Goal: Use online tool/utility: Use online tool/utility

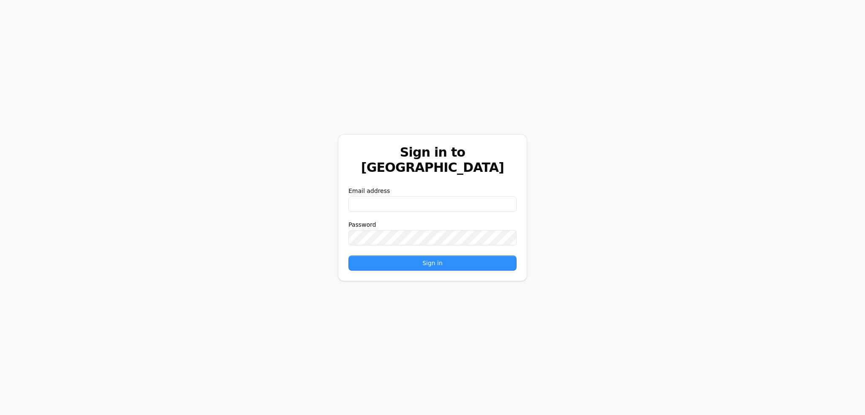
click at [450, 196] on input "email" at bounding box center [433, 203] width 168 height 15
type input "**********"
click at [349, 256] on button "Sign in" at bounding box center [433, 263] width 168 height 15
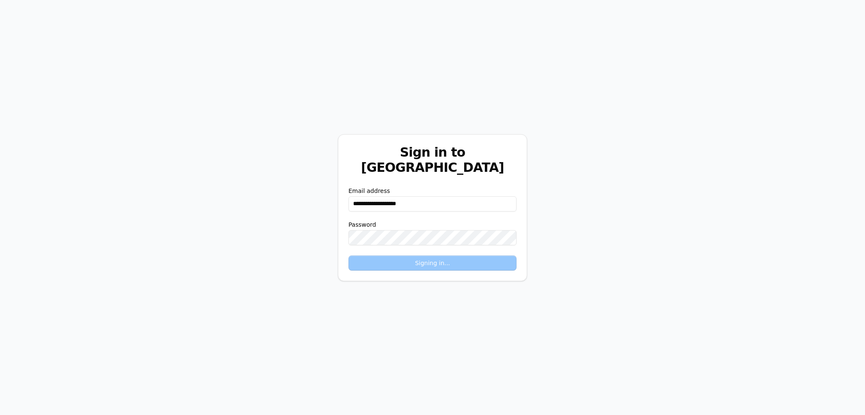
click at [361, 256] on form "**********" at bounding box center [433, 229] width 168 height 83
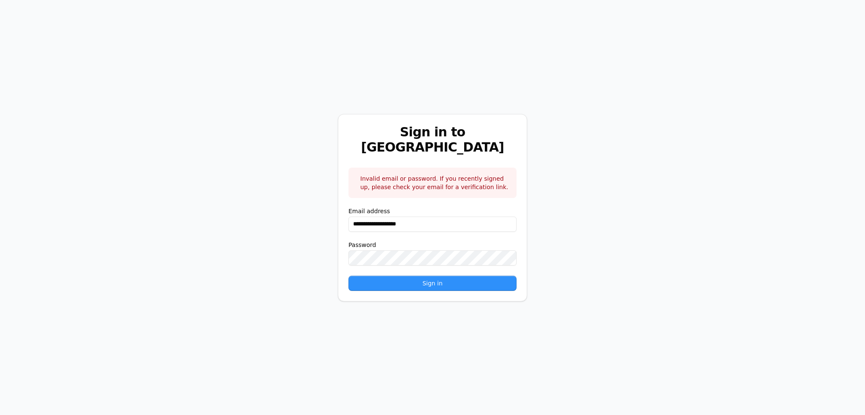
click at [349, 276] on button "Sign in" at bounding box center [433, 283] width 168 height 15
click at [364, 276] on form "**********" at bounding box center [433, 229] width 168 height 123
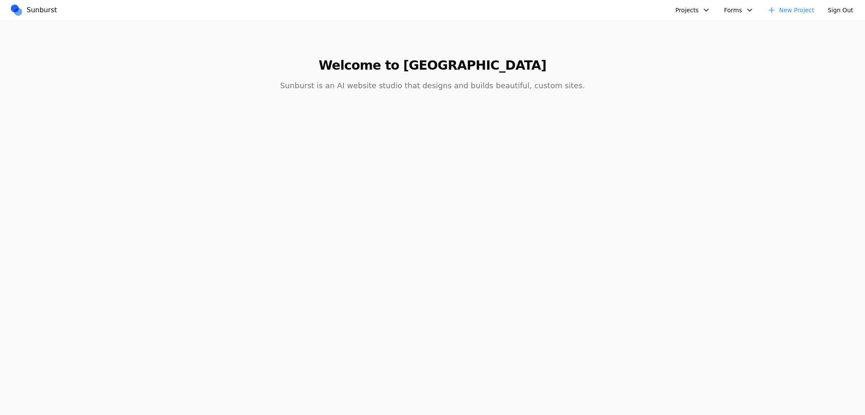
click at [696, 8] on button "Projects" at bounding box center [692, 10] width 45 height 14
click at [705, 25] on link "AIC - Coal Creek Version" at bounding box center [720, 29] width 79 height 14
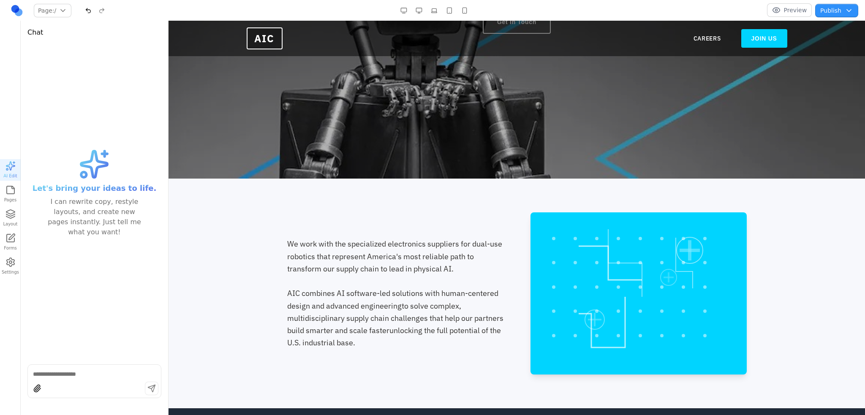
scroll to position [233, 0]
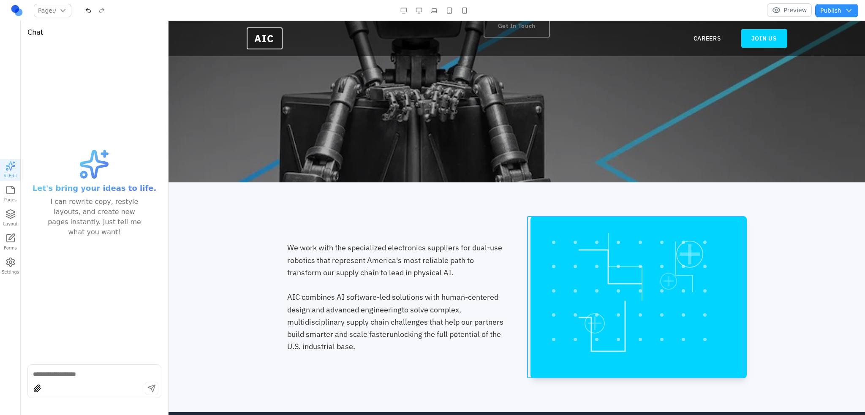
click at [611, 235] on div at bounding box center [639, 297] width 216 height 162
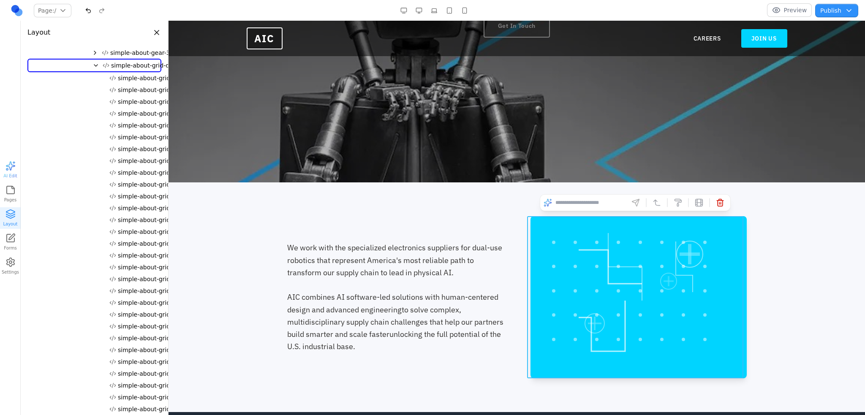
scroll to position [385, 0]
click at [586, 207] on input at bounding box center [591, 203] width 70 height 14
type input "*****"
type input "**********"
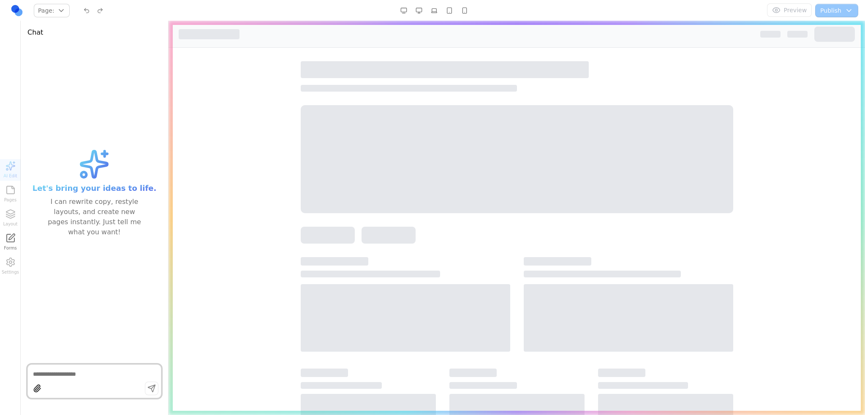
click at [121, 61] on div "Let's bring your ideas to life. I can rewrite copy, restyle layouts, and create…" at bounding box center [94, 202] width 134 height 312
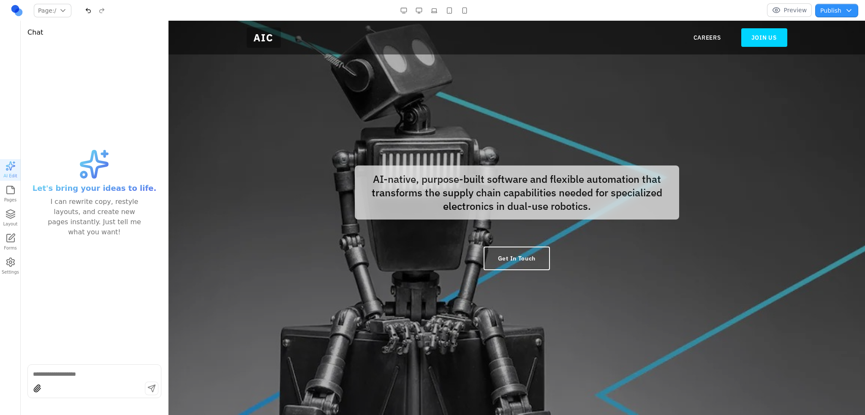
click at [448, 8] on button "button" at bounding box center [450, 11] width 14 height 14
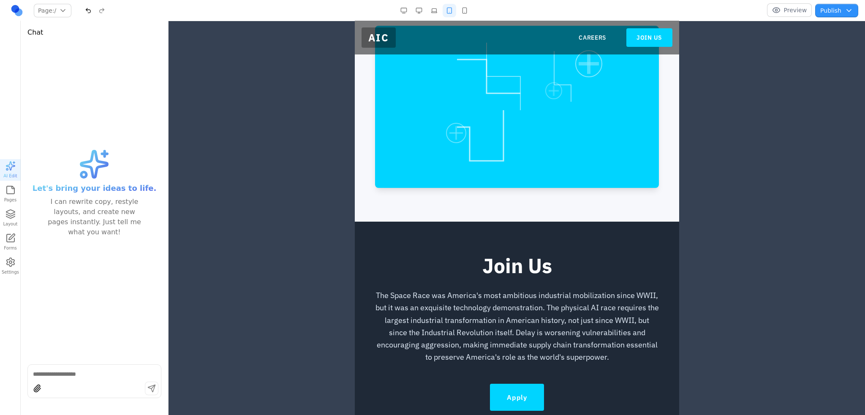
scroll to position [253, 0]
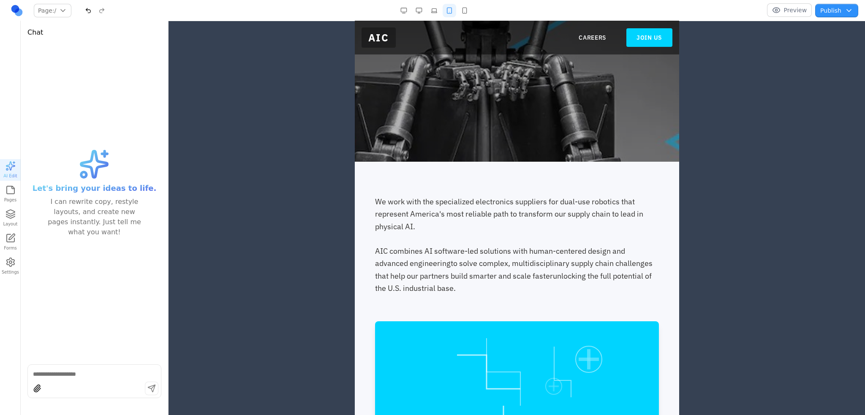
click at [470, 8] on button "button" at bounding box center [465, 11] width 14 height 14
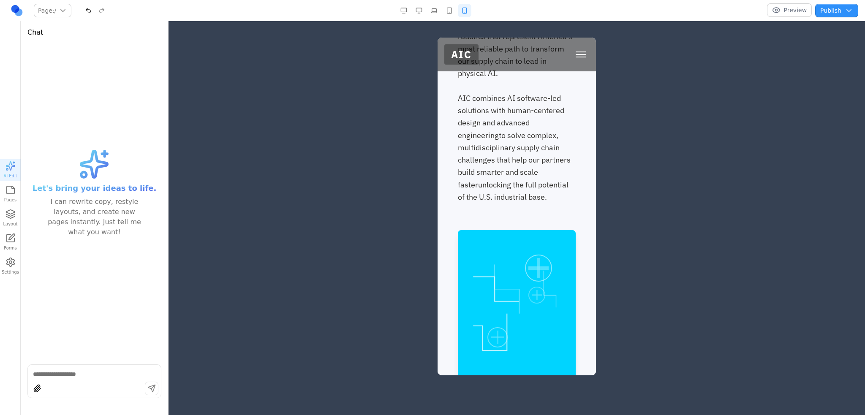
scroll to position [338, 0]
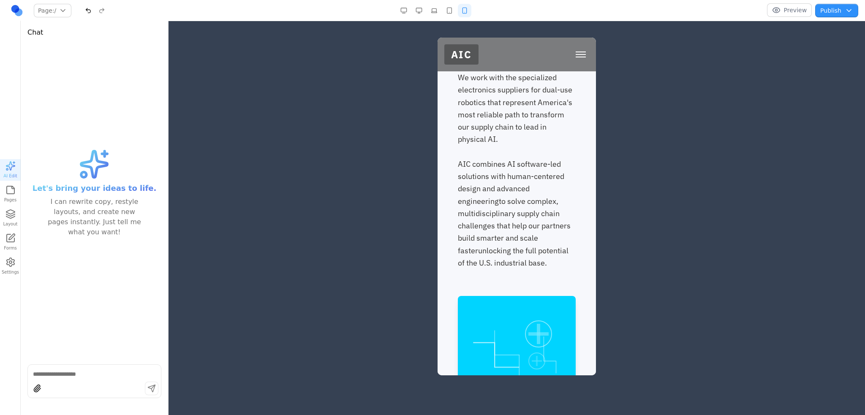
click at [454, 9] on button "button" at bounding box center [450, 11] width 14 height 14
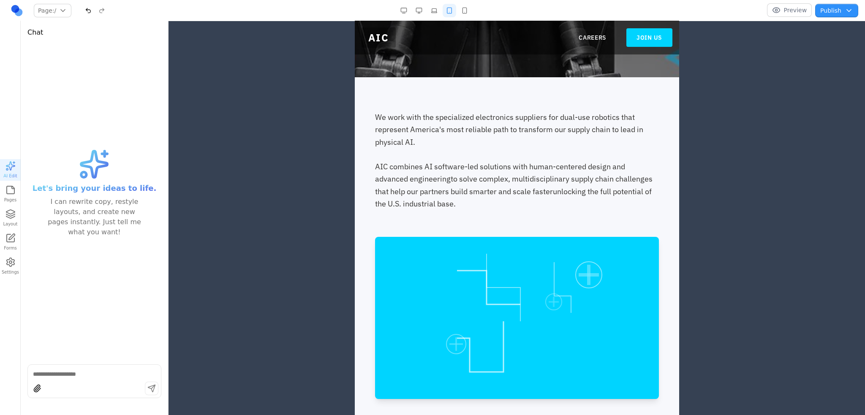
click at [435, 11] on button "button" at bounding box center [435, 11] width 14 height 14
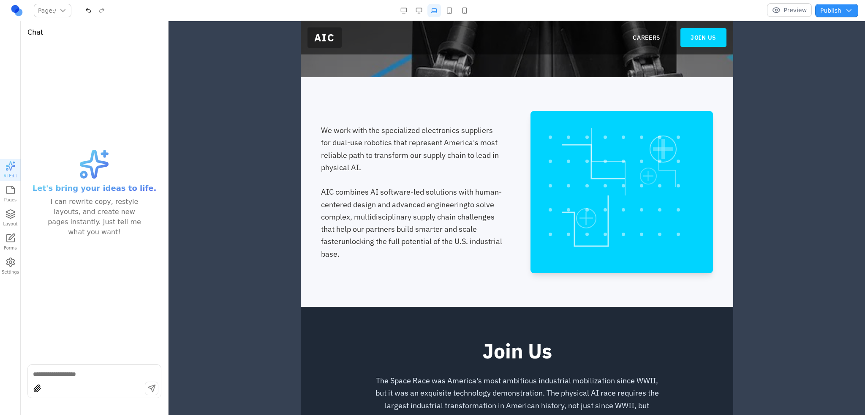
click at [405, 9] on button "button" at bounding box center [404, 11] width 14 height 14
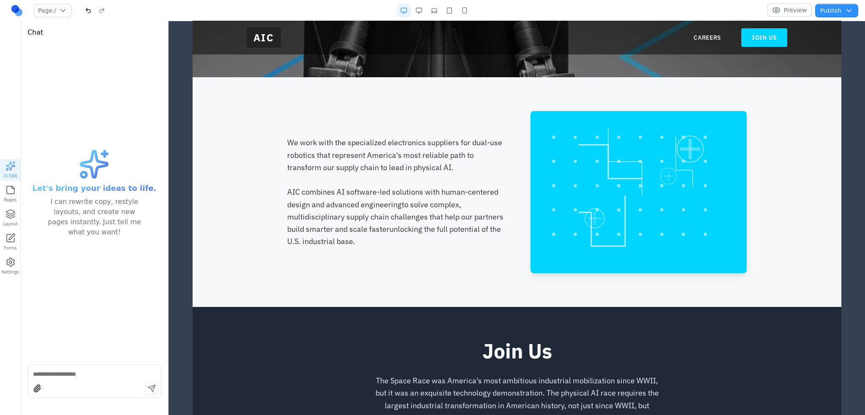
click at [421, 9] on button "button" at bounding box center [419, 11] width 14 height 14
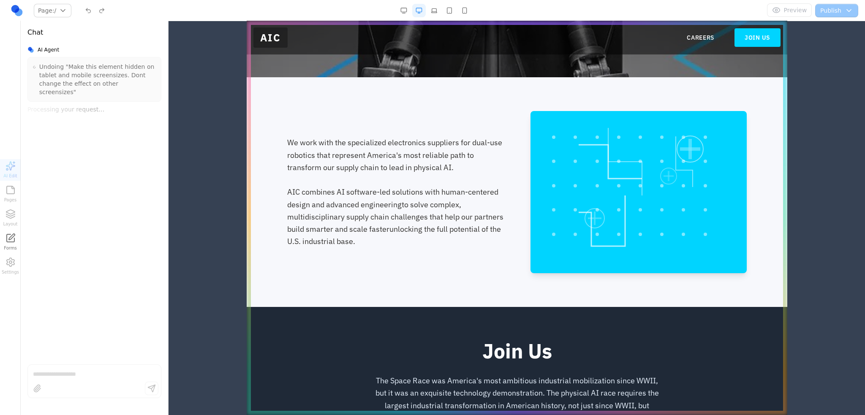
click at [87, 136] on div "AI Agent Undoing "Make this element hidden on tablet and mobile screensizes. Do…" at bounding box center [94, 202] width 147 height 312
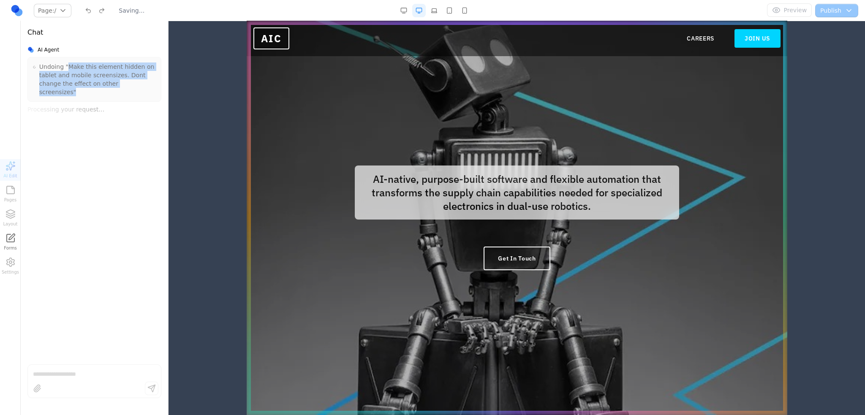
drag, startPoint x: 125, startPoint y: 87, endPoint x: 67, endPoint y: 68, distance: 61.3
click at [67, 68] on span "Undoing "Make this element hidden on tablet and mobile screensizes. Dont change…" at bounding box center [97, 80] width 117 height 34
copy span "Make this element hidden on tablet and mobile screensizes. Dont change the effe…"
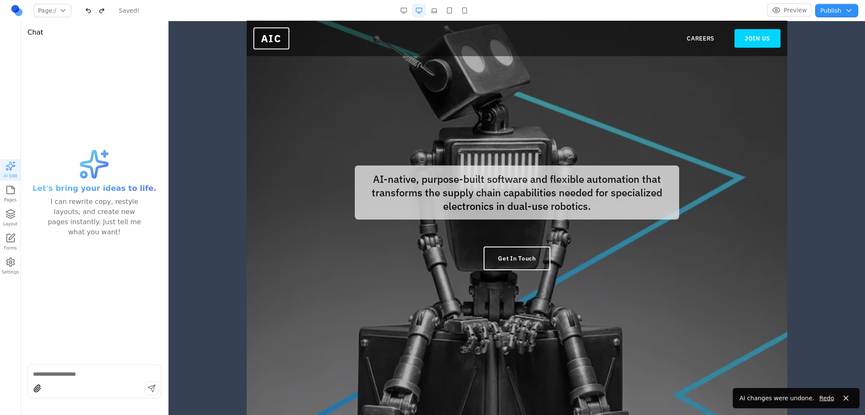
drag, startPoint x: 121, startPoint y: 181, endPoint x: 150, endPoint y: 212, distance: 42.4
click at [121, 181] on span "Let's bring your ideas to life. I can rewrite copy, restyle layouts, and create…" at bounding box center [95, 193] width 124 height 89
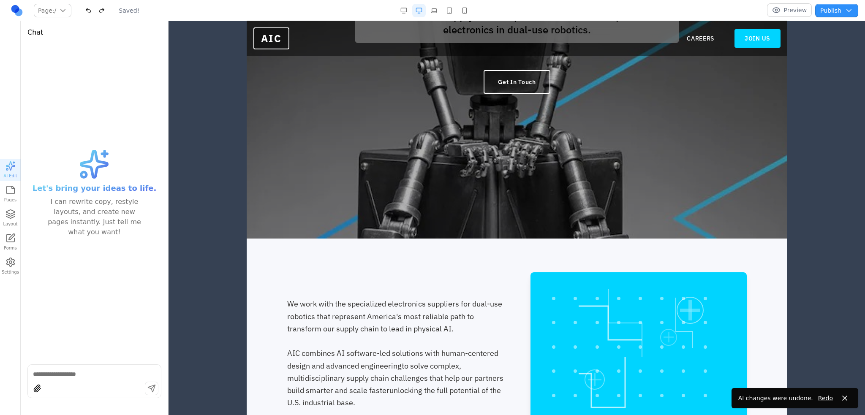
scroll to position [253, 0]
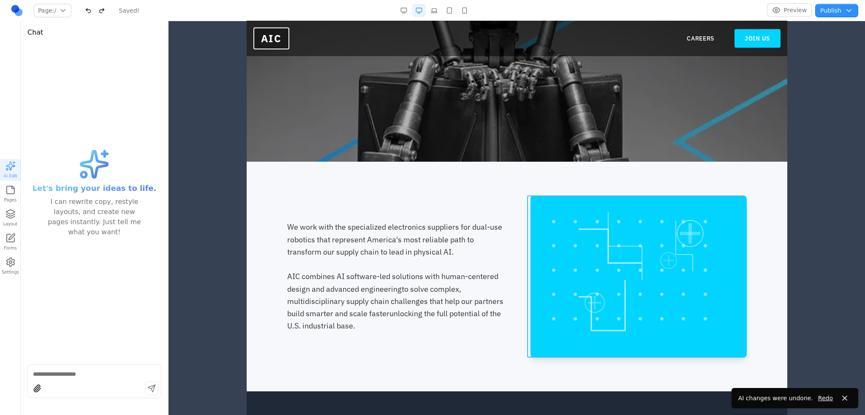
click at [580, 219] on div at bounding box center [638, 277] width 216 height 162
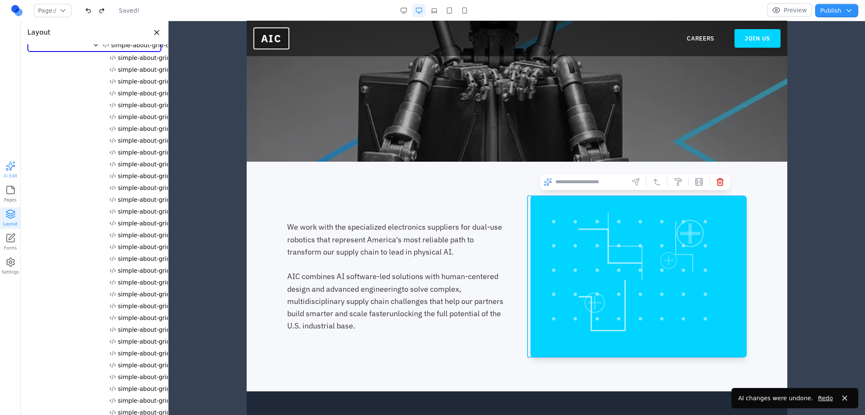
click at [566, 209] on div at bounding box center [638, 277] width 216 height 162
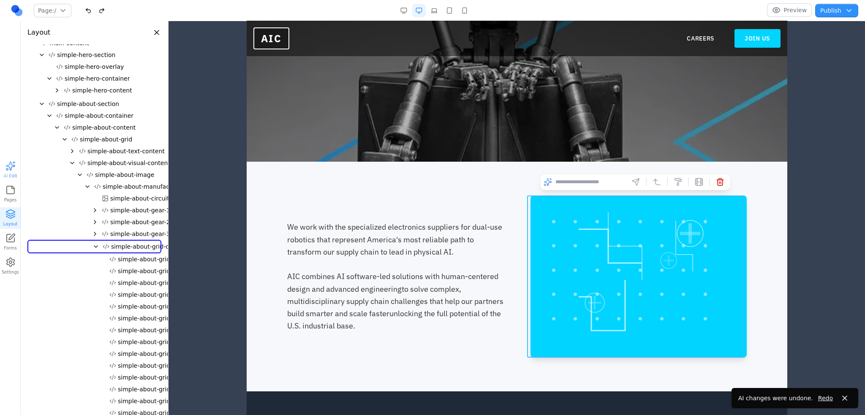
click at [526, 207] on div "We work with the specialized electronics suppliers for dual-use robotics that r…" at bounding box center [517, 277] width 460 height 162
click at [548, 207] on div at bounding box center [638, 277] width 216 height 162
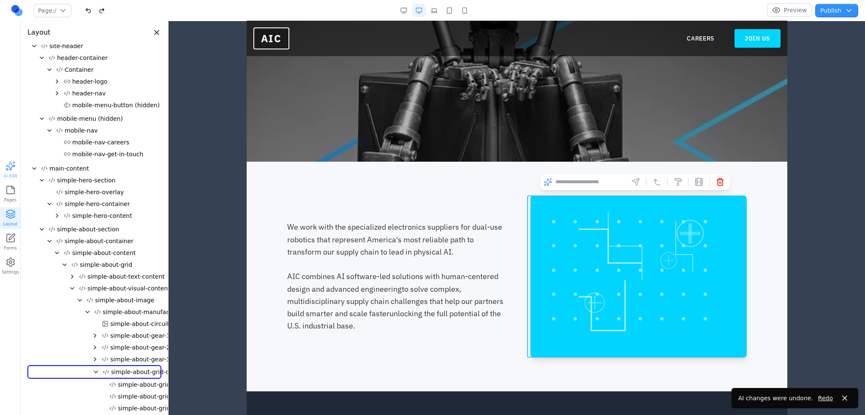
scroll to position [0, 0]
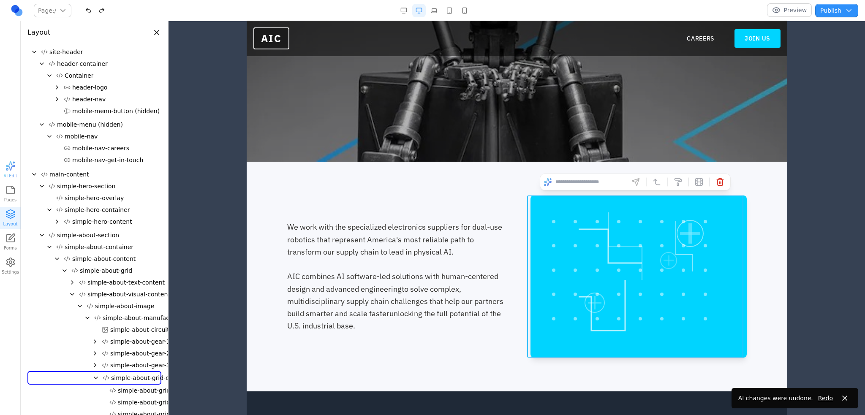
click at [123, 366] on span "simple-about-gear-3" at bounding box center [140, 365] width 60 height 8
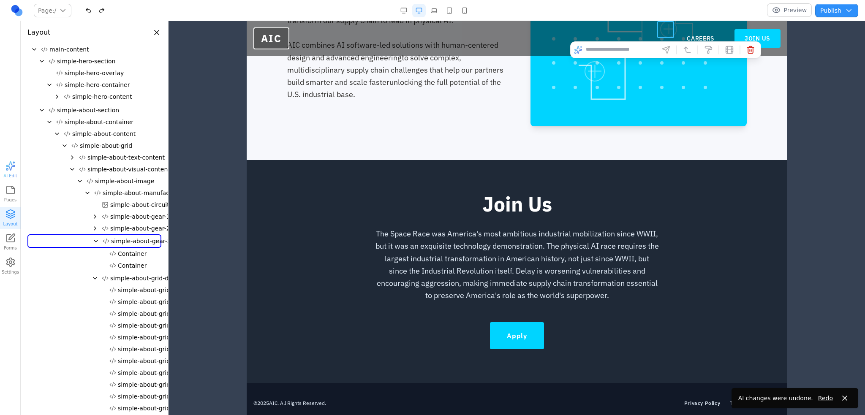
scroll to position [148, 0]
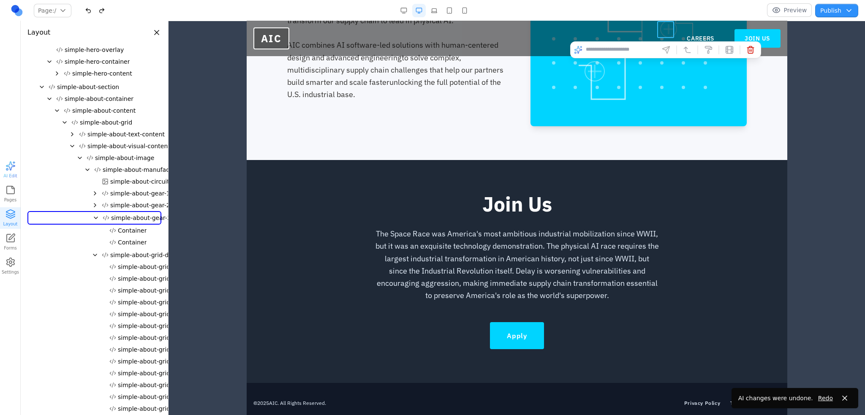
click at [95, 221] on div "simple-about-gear-3" at bounding box center [94, 218] width 134 height 14
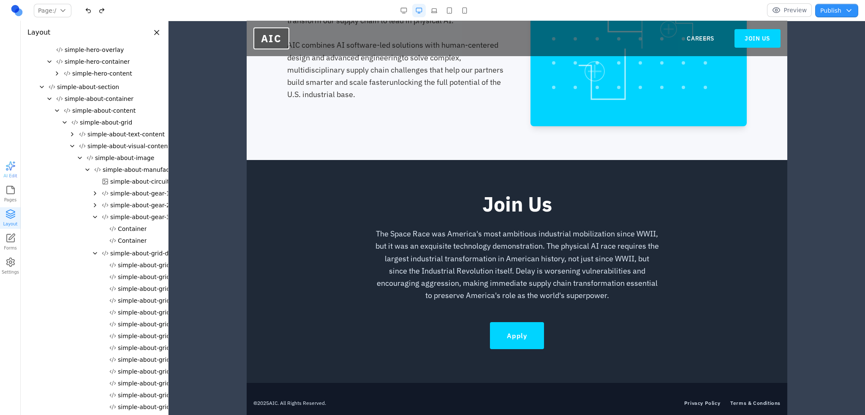
click at [93, 253] on icon "Collapse" at bounding box center [95, 253] width 7 height 7
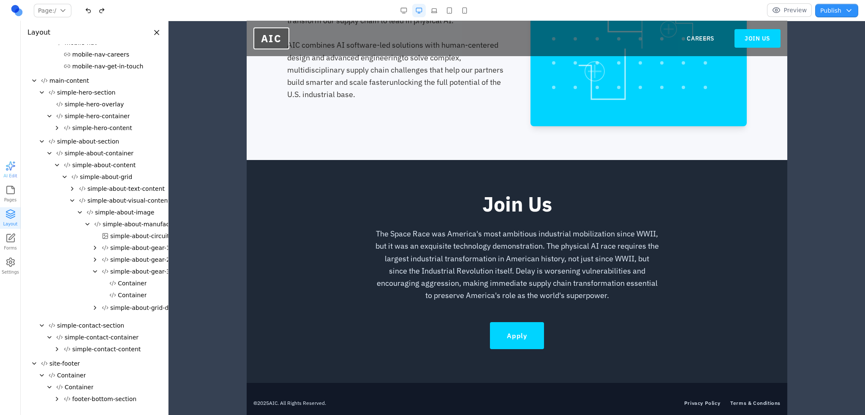
scroll to position [93, 0]
click at [122, 238] on span "simple-about-circuit-lines" at bounding box center [147, 236] width 75 height 8
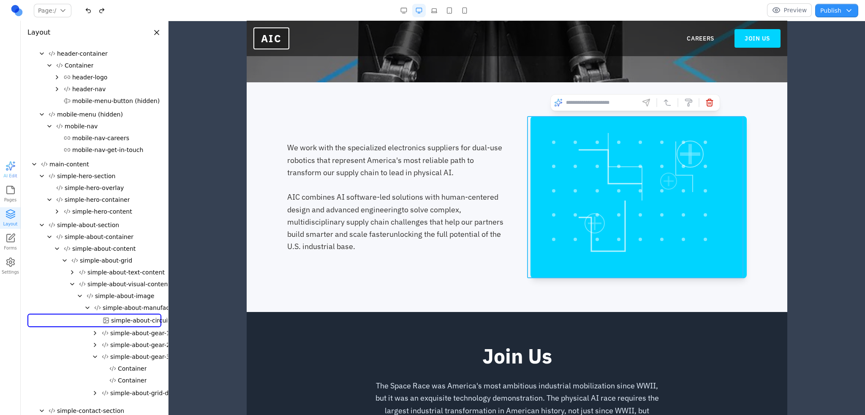
scroll to position [344, 0]
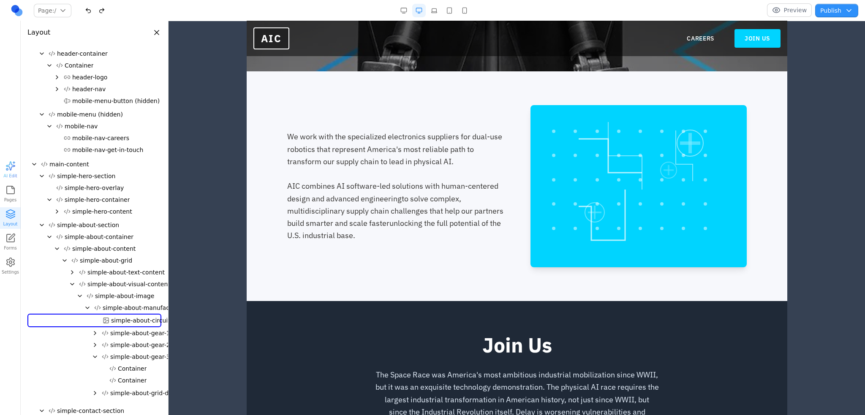
click at [132, 275] on span "simple-about-text-content" at bounding box center [125, 272] width 77 height 8
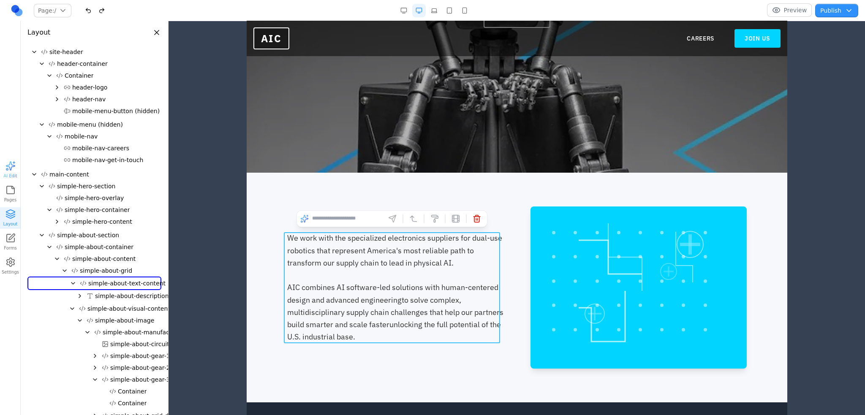
scroll to position [285, 0]
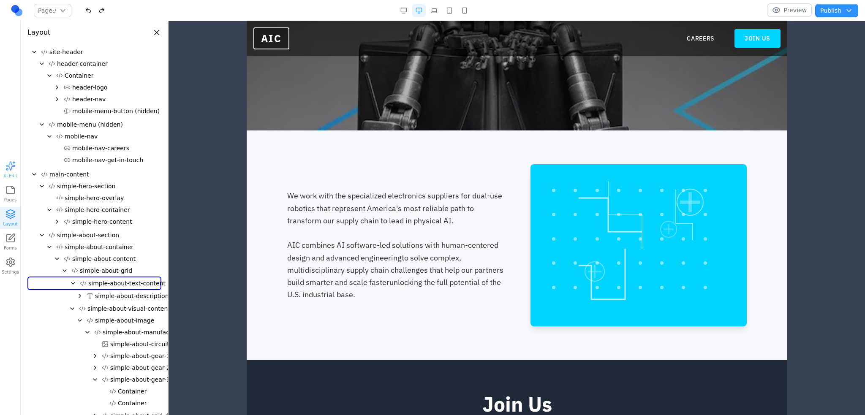
click at [101, 307] on span "simple-about-visual-content" at bounding box center [128, 309] width 83 height 8
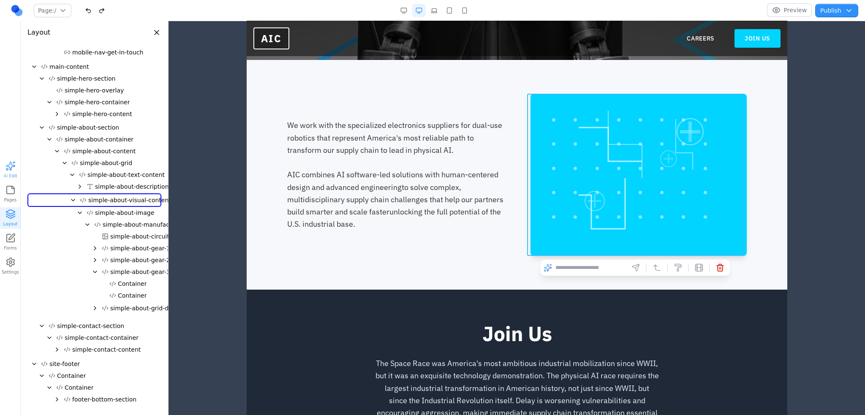
scroll to position [302, 0]
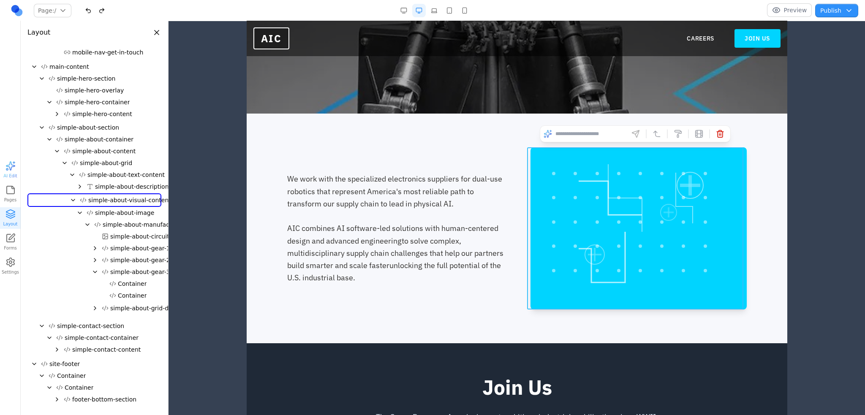
click at [583, 132] on input at bounding box center [590, 134] width 70 height 14
click at [134, 198] on span "simple-about-visual-content" at bounding box center [129, 200] width 83 height 8
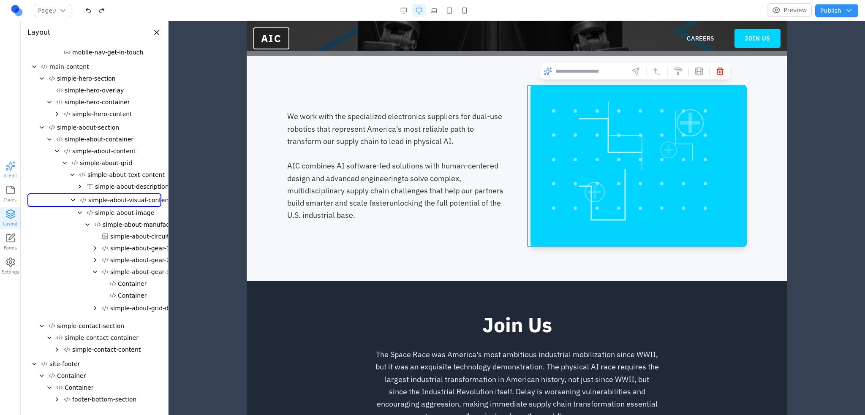
scroll to position [106, 0]
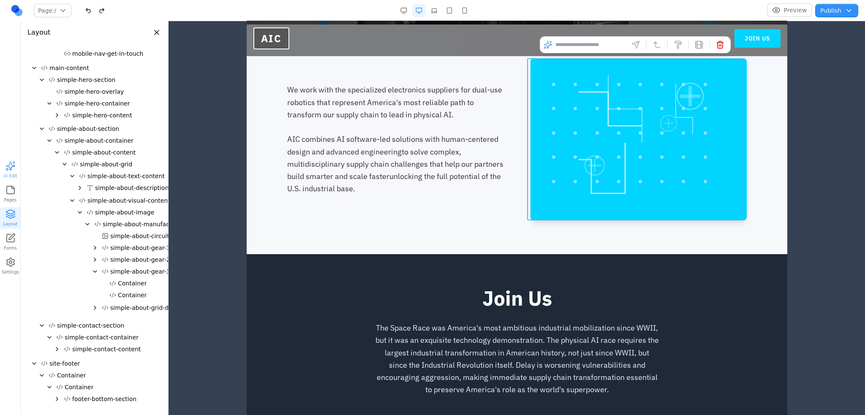
click at [134, 198] on span "simple-about-visual-content" at bounding box center [128, 200] width 83 height 8
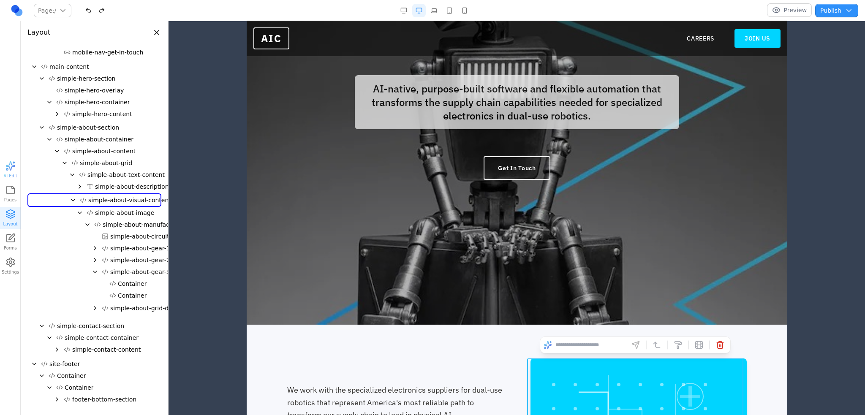
scroll to position [175, 0]
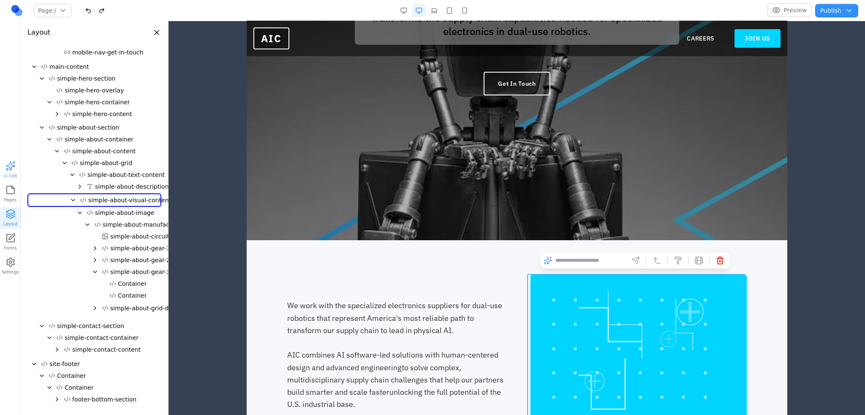
click at [579, 265] on input at bounding box center [590, 261] width 70 height 14
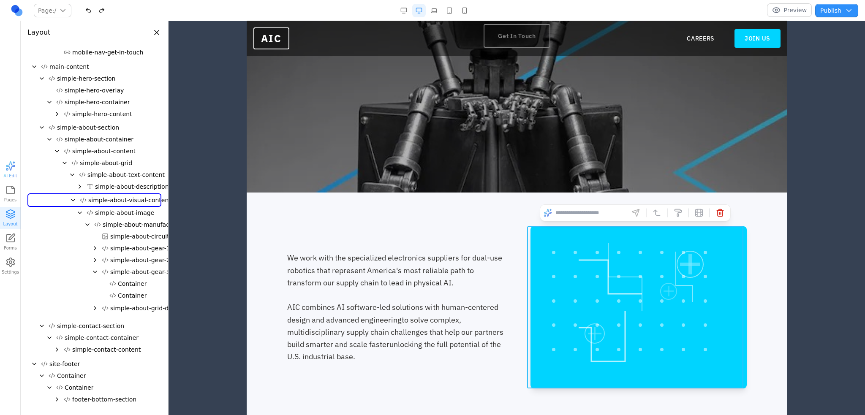
scroll to position [259, 0]
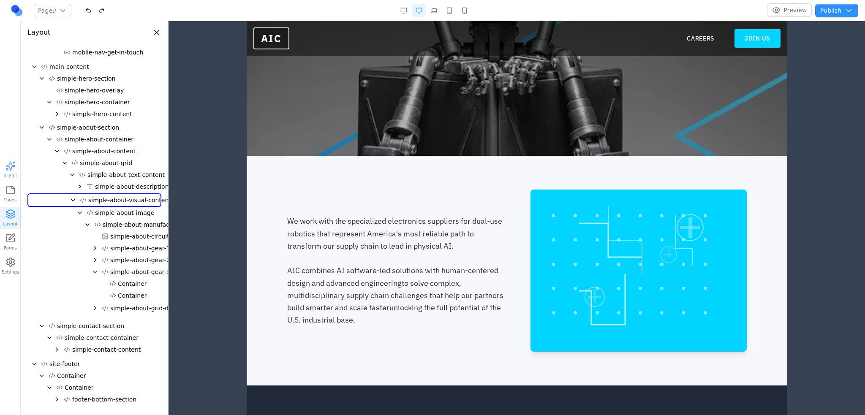
click at [493, 190] on div "We work with the specialized electronics suppliers for dual-use robotics that r…" at bounding box center [517, 271] width 460 height 162
click at [551, 213] on div at bounding box center [638, 271] width 216 height 162
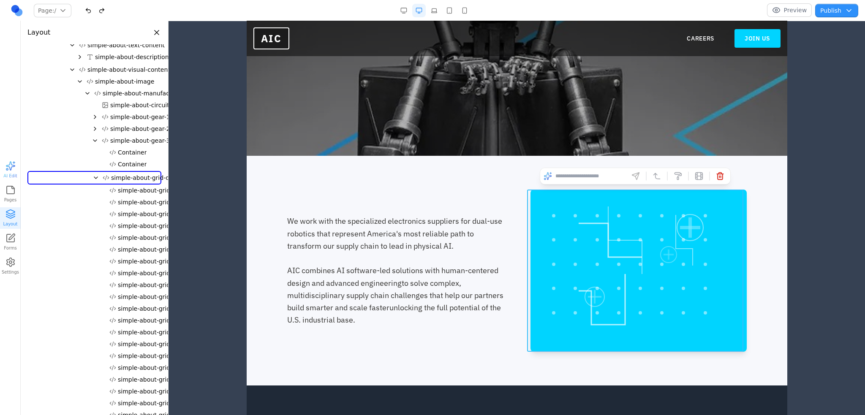
scroll to position [211, 0]
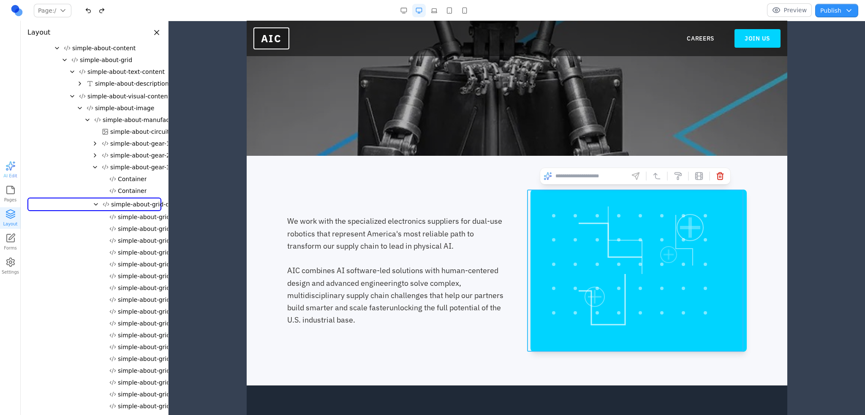
click at [120, 204] on span "simple-about-grid-dots" at bounding box center [144, 204] width 67 height 8
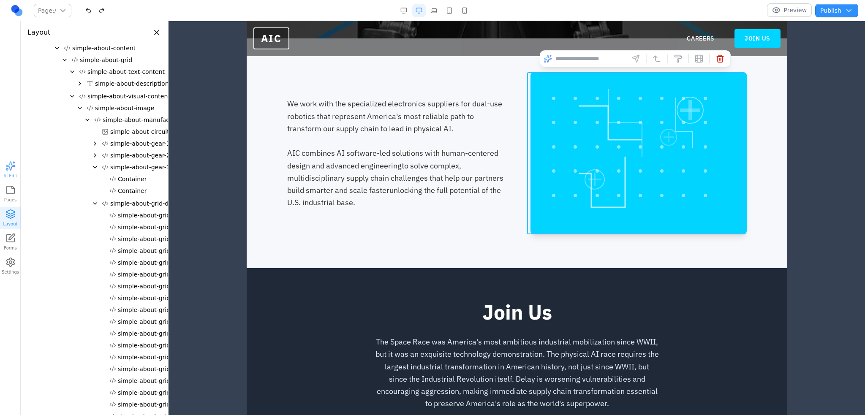
click at [120, 204] on span "simple-about-grid-dots" at bounding box center [143, 203] width 67 height 8
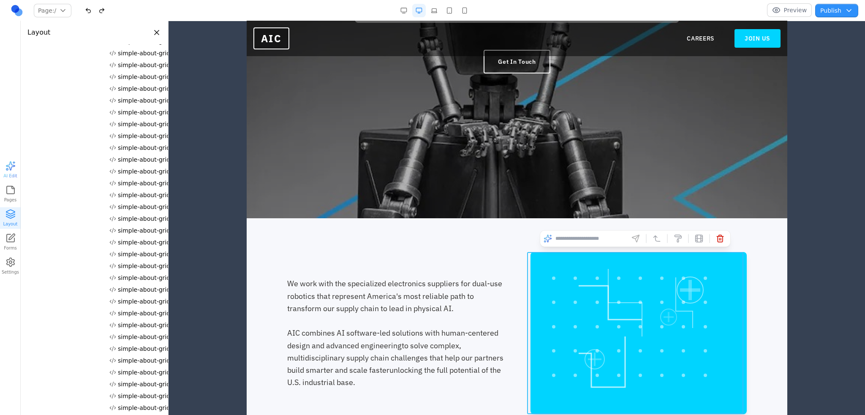
scroll to position [217, 0]
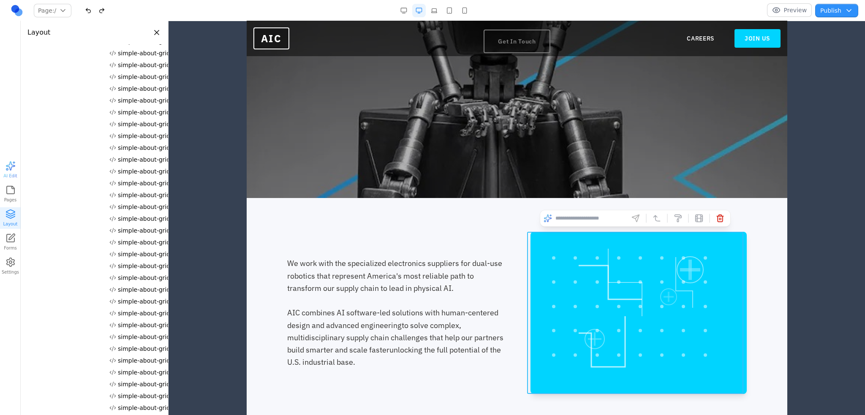
click at [559, 245] on div at bounding box center [638, 313] width 216 height 162
click at [447, 11] on button "button" at bounding box center [450, 11] width 14 height 14
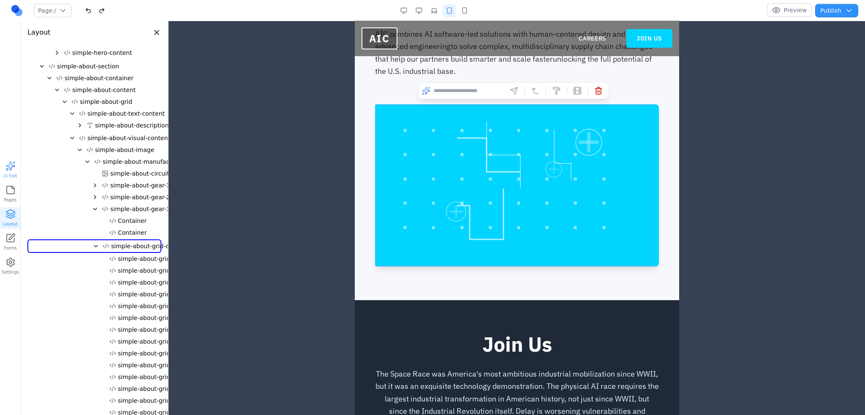
scroll to position [169, 0]
click at [125, 249] on span "simple-about-grid-dots" at bounding box center [143, 246] width 67 height 8
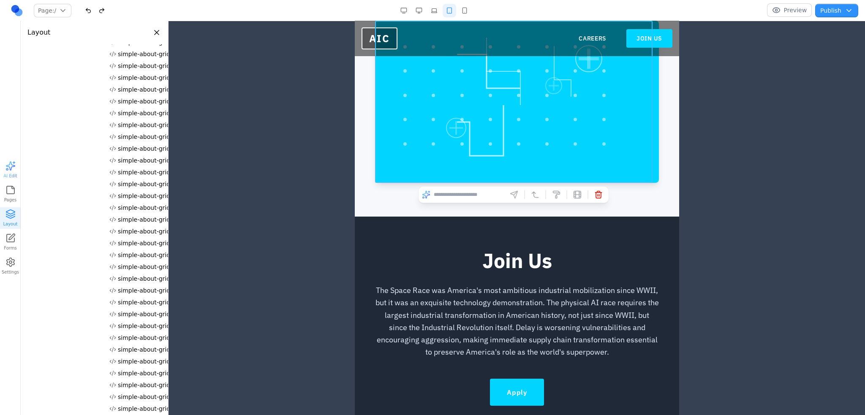
scroll to position [422, 0]
click at [436, 194] on input at bounding box center [468, 195] width 70 height 14
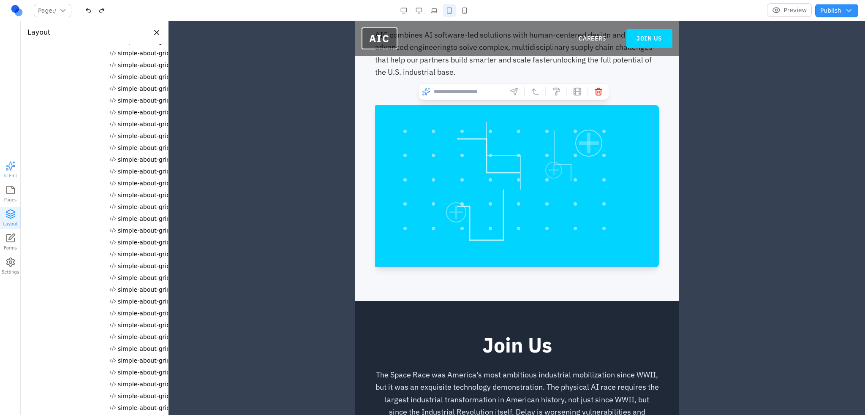
click at [390, 122] on div at bounding box center [517, 186] width 284 height 162
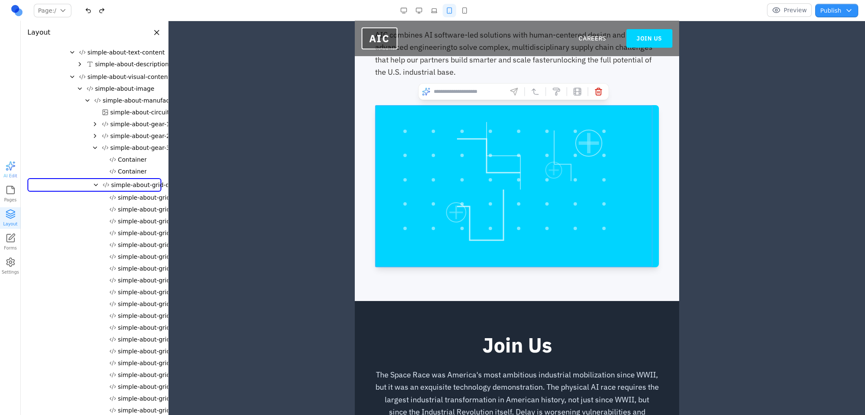
scroll to position [211, 0]
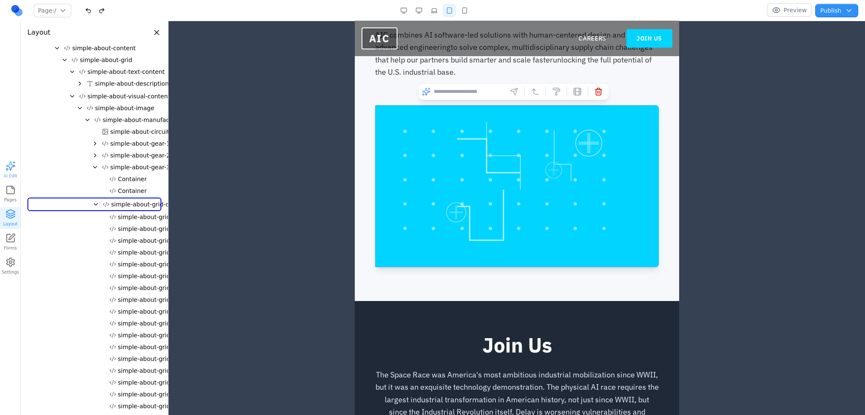
click at [118, 95] on span "simple-about-visual-content" at bounding box center [128, 96] width 83 height 8
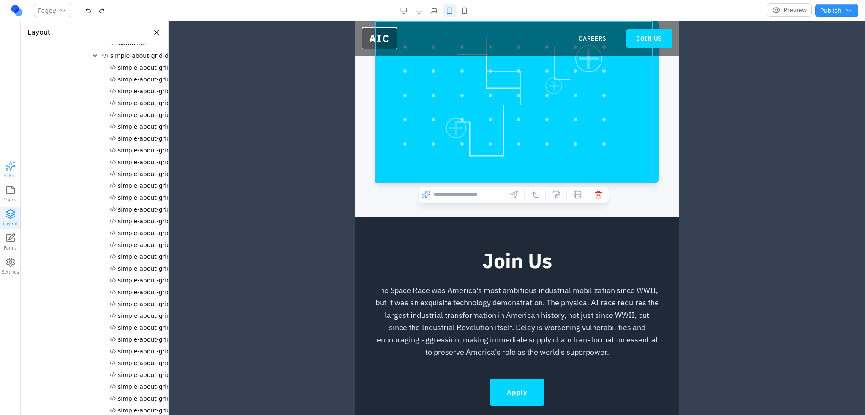
scroll to position [370, 0]
click at [451, 192] on input at bounding box center [468, 195] width 70 height 14
paste input "**********"
type input "**********"
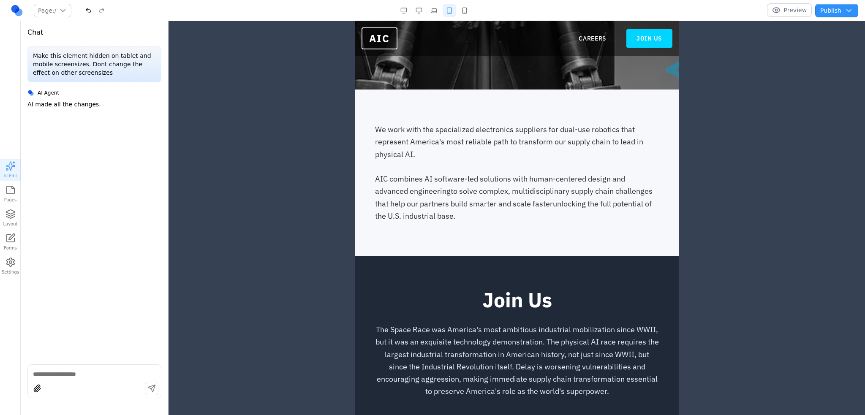
scroll to position [254, 0]
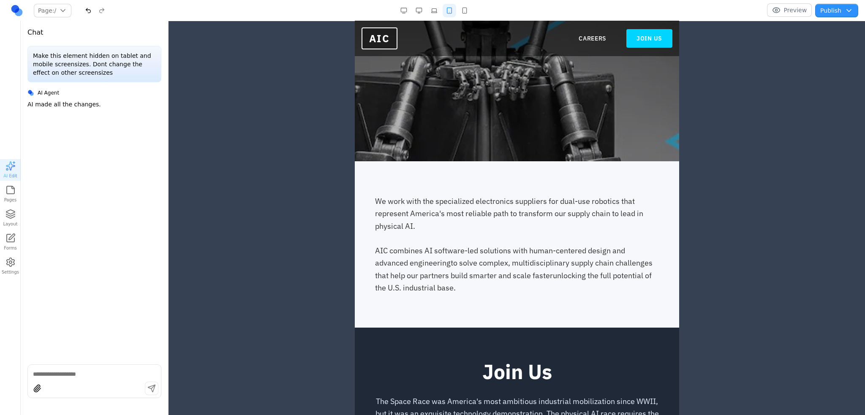
click at [465, 13] on button "button" at bounding box center [465, 11] width 14 height 14
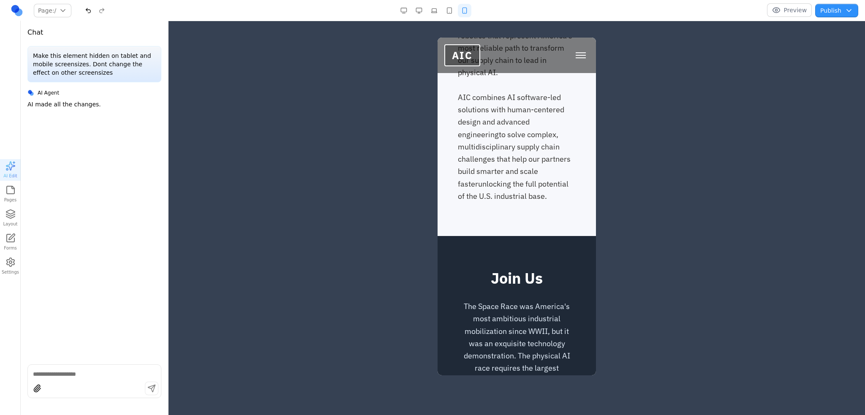
scroll to position [423, 0]
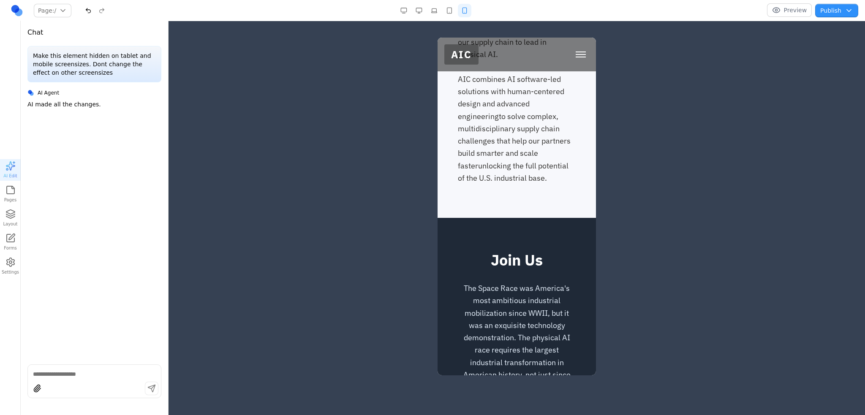
click at [416, 9] on button "button" at bounding box center [419, 11] width 14 height 14
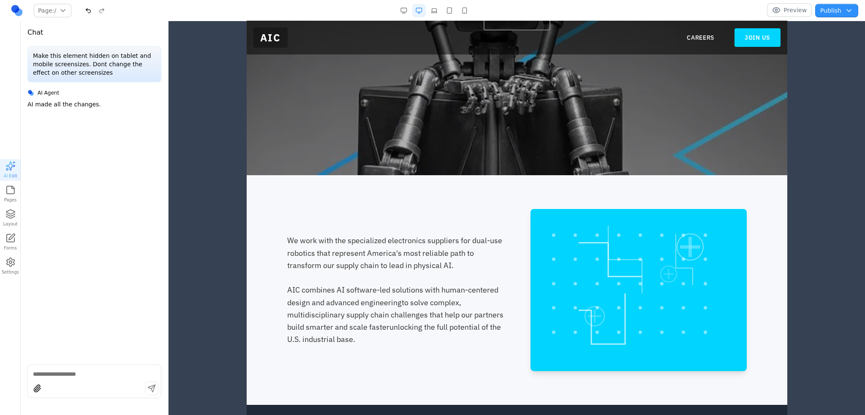
scroll to position [103, 0]
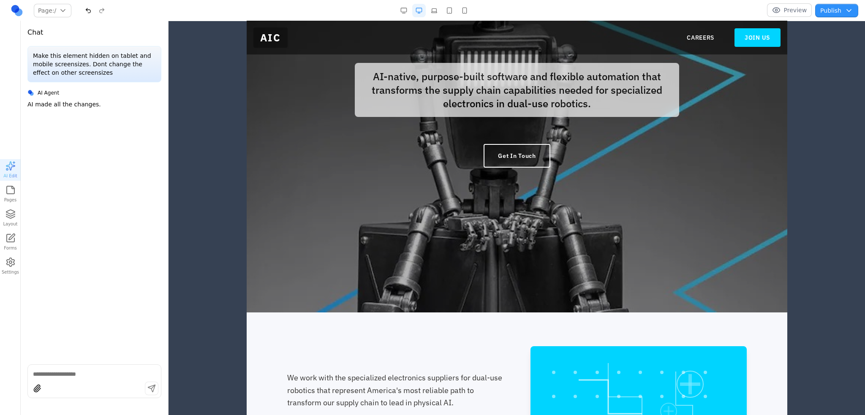
click at [14, 213] on icon "button" at bounding box center [10, 214] width 10 height 10
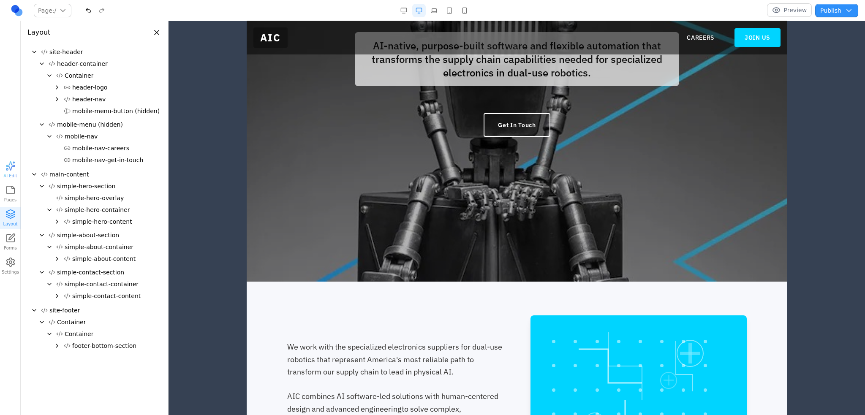
scroll to position [229, 0]
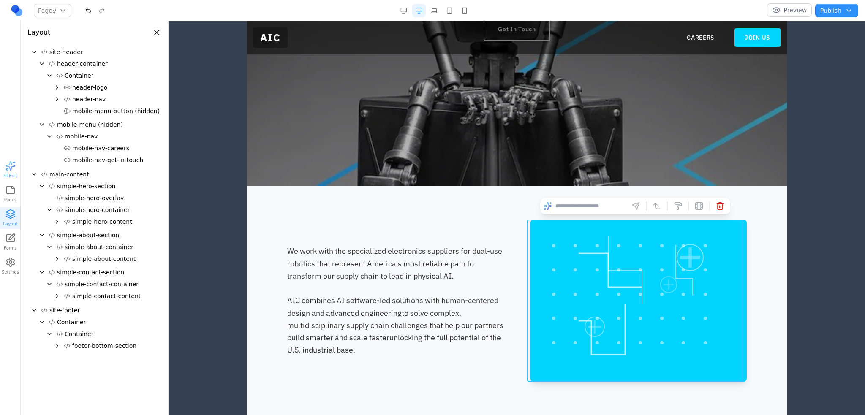
click at [565, 236] on div at bounding box center [638, 301] width 216 height 162
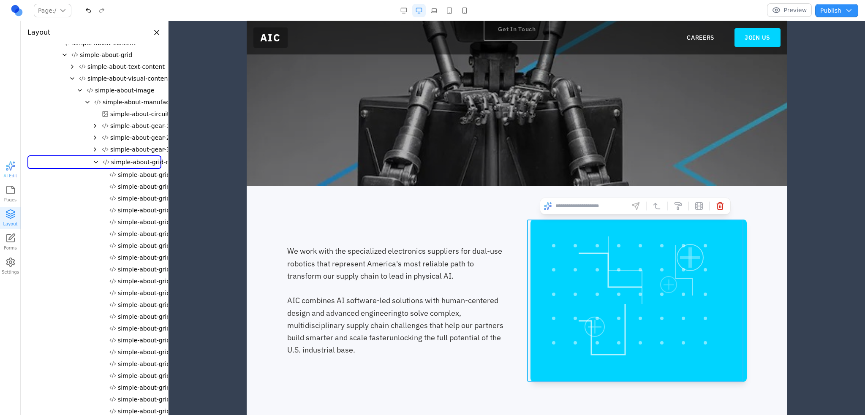
scroll to position [174, 0]
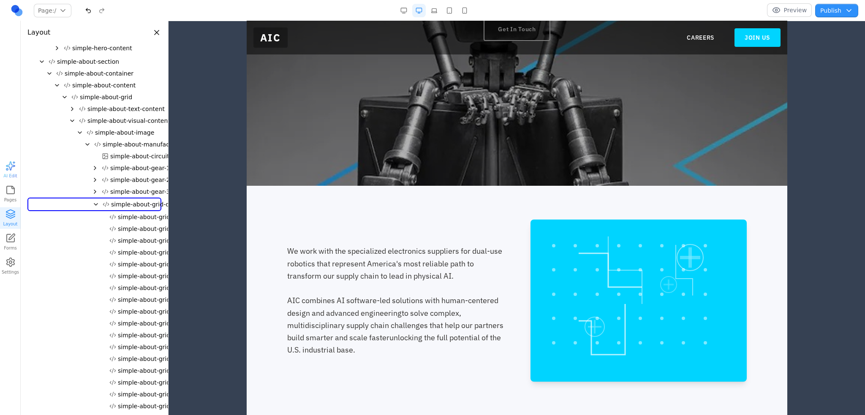
click at [120, 144] on span "simple-about-manufacturing-patterns" at bounding box center [158, 144] width 111 height 8
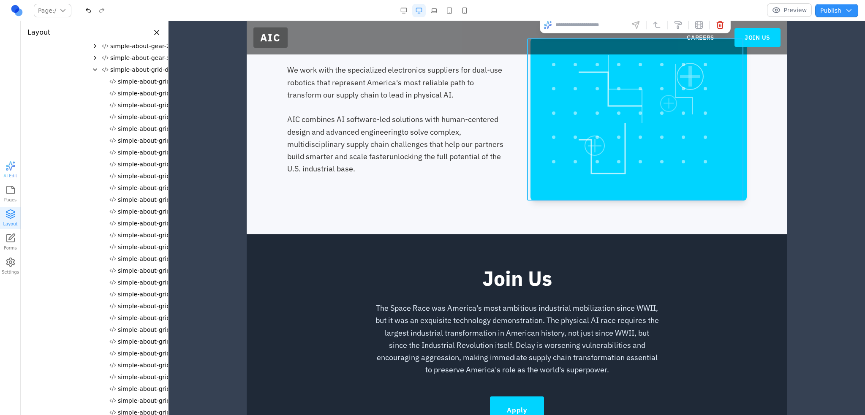
scroll to position [428, 0]
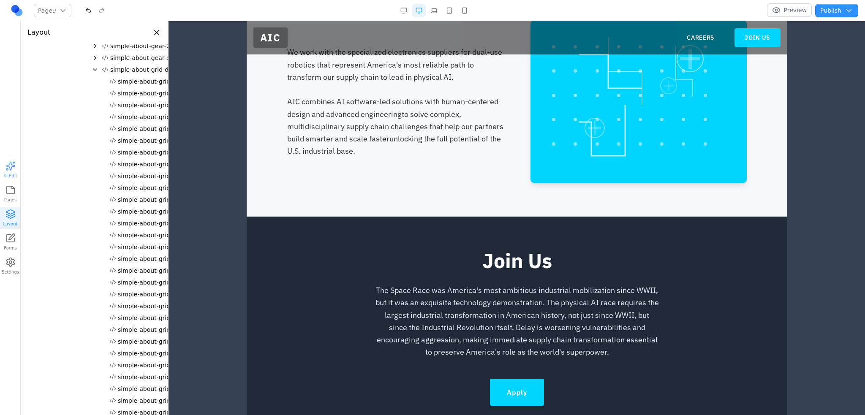
click at [122, 133] on div "simple-about-grid-dot-0 simple-about-grid-dot-1 simple-about-grid-dot-2 simple-…" at bounding box center [94, 313] width 134 height 474
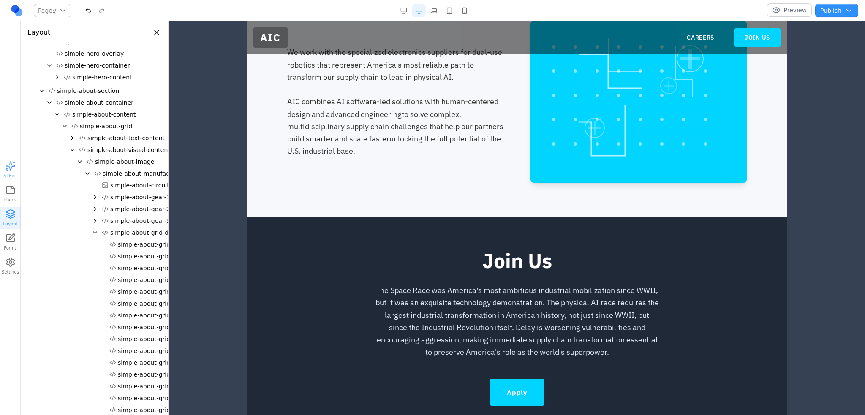
click at [116, 135] on span "simple-about-text-content" at bounding box center [125, 138] width 77 height 8
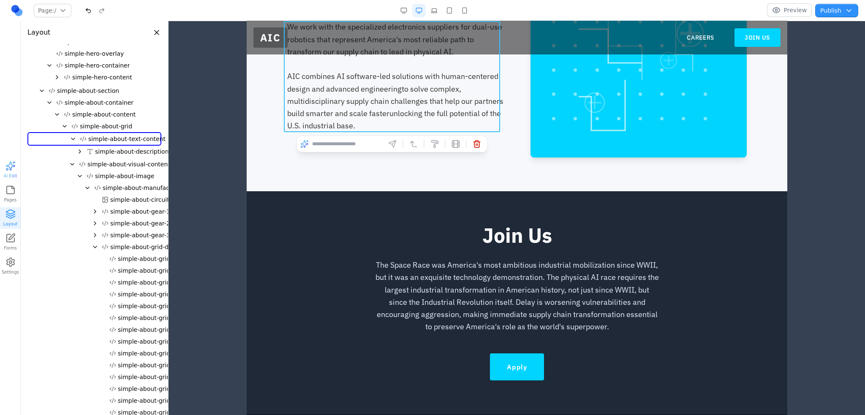
scroll to position [60, 0]
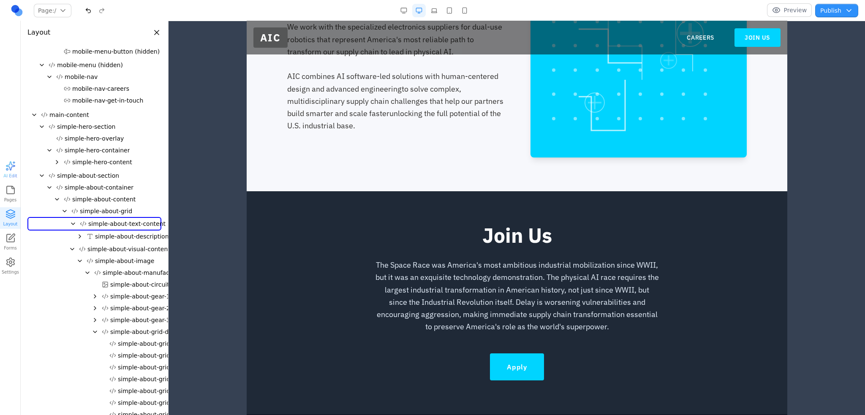
click at [129, 246] on span "simple-about-visual-content" at bounding box center [128, 249] width 83 height 8
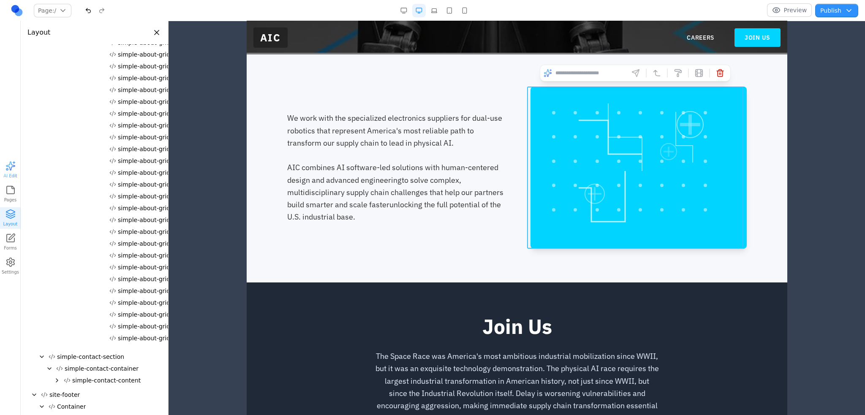
scroll to position [302, 0]
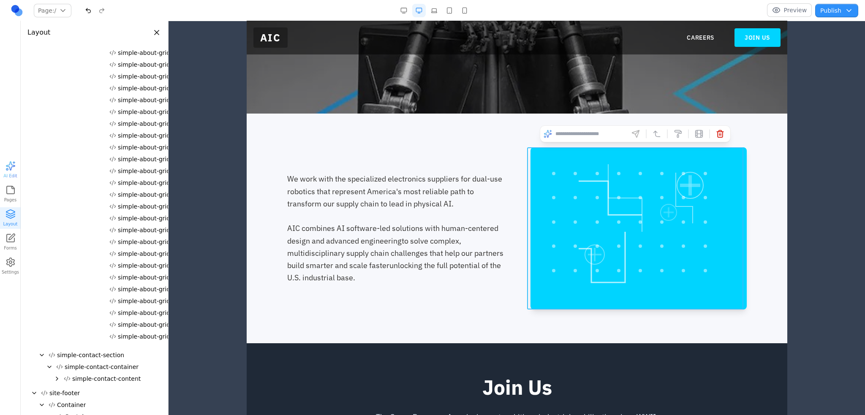
click at [131, 209] on span "simple-about-grid-dot-28" at bounding box center [155, 206] width 74 height 8
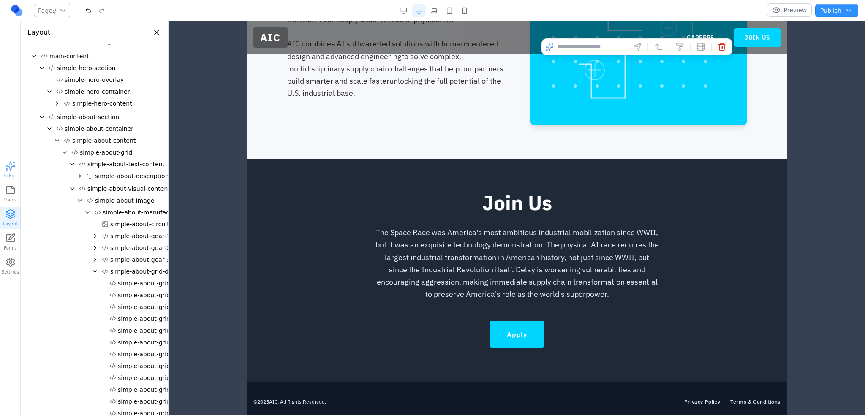
scroll to position [81, 0]
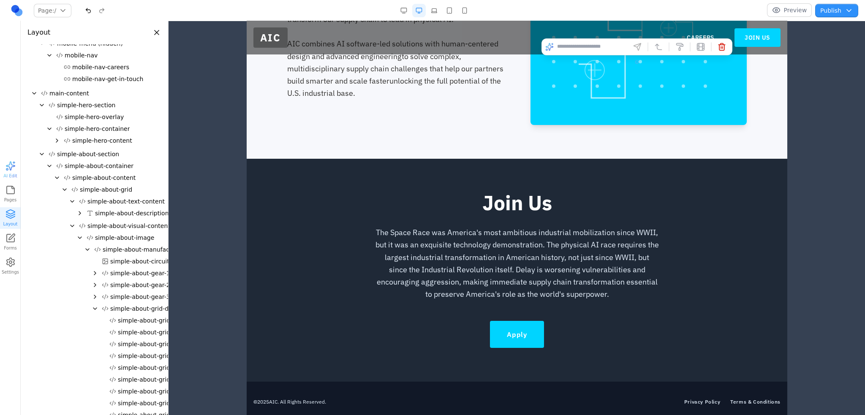
click at [130, 263] on span "simple-about-circuit-lines" at bounding box center [147, 261] width 75 height 8
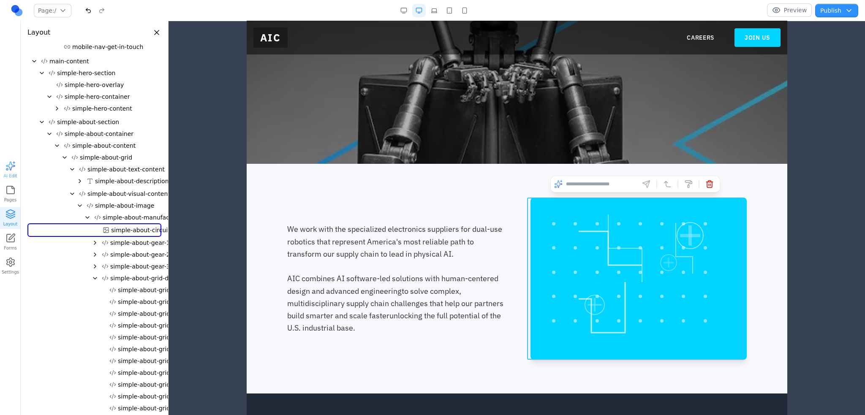
scroll to position [259, 0]
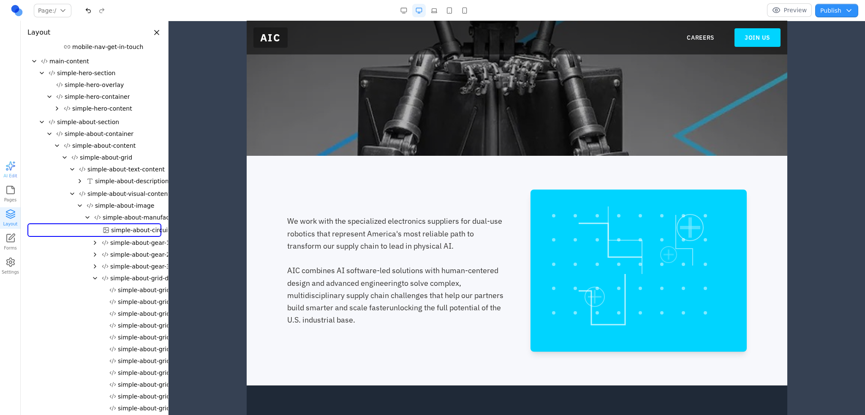
click at [138, 231] on span "simple-about-circuit-lines" at bounding box center [148, 230] width 75 height 8
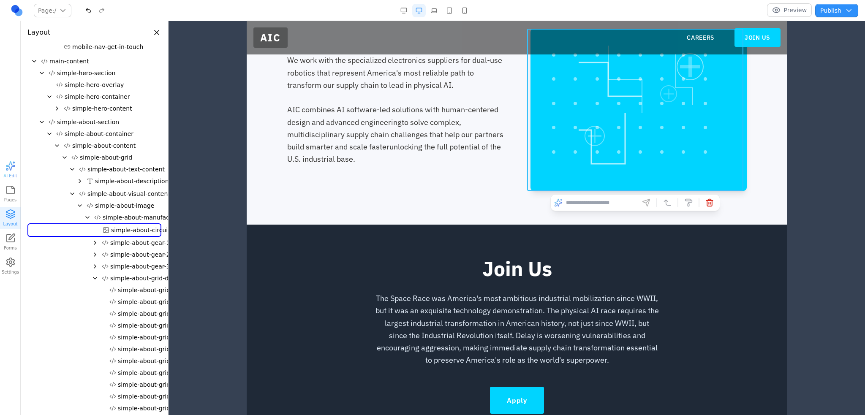
scroll to position [428, 0]
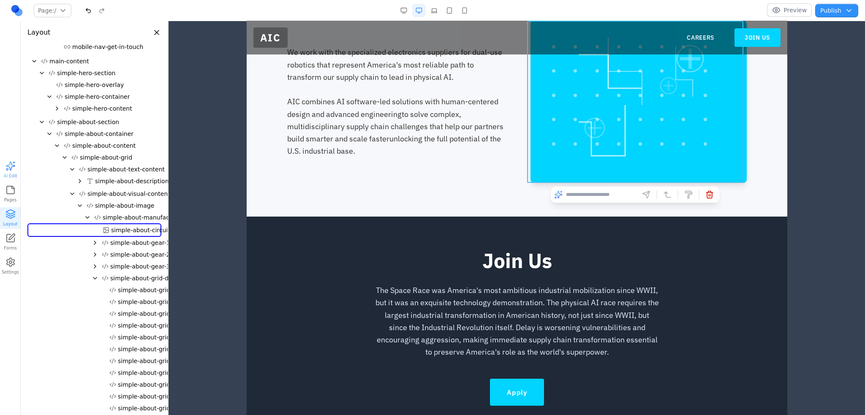
click at [138, 231] on span "simple-about-circuit-lines" at bounding box center [148, 230] width 75 height 8
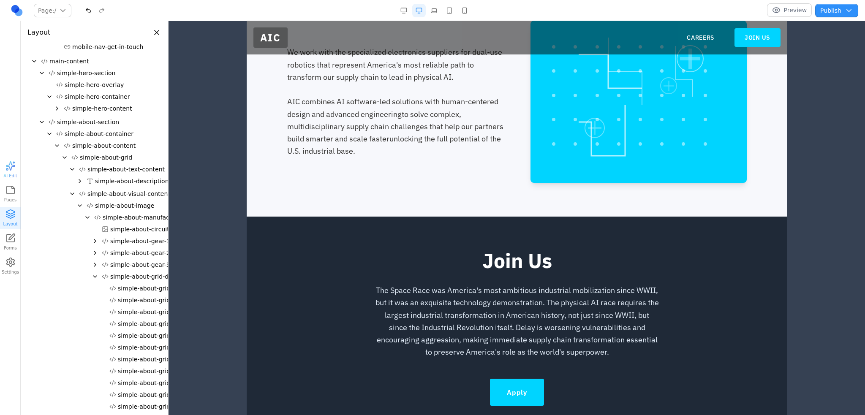
click at [139, 231] on span "simple-about-circuit-lines" at bounding box center [147, 229] width 75 height 8
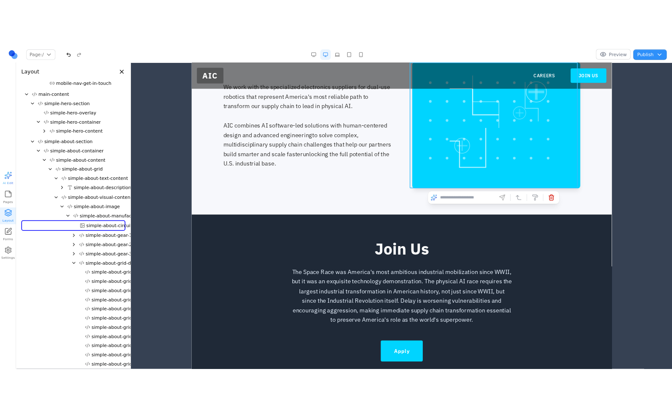
scroll to position [113, 0]
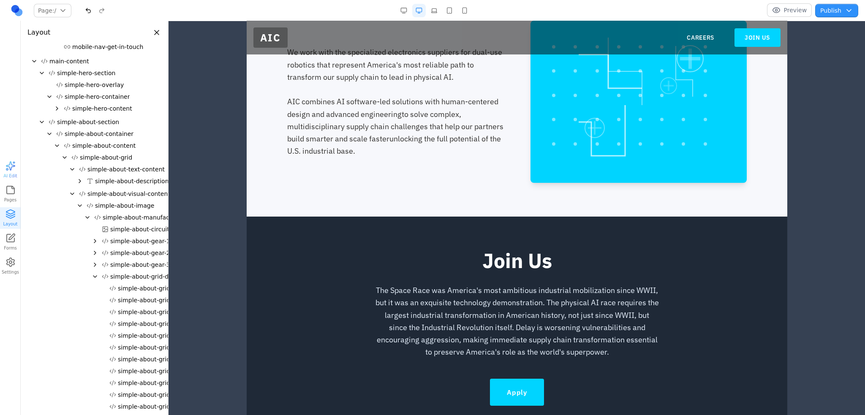
click at [140, 228] on span "simple-about-circuit-lines" at bounding box center [147, 229] width 75 height 8
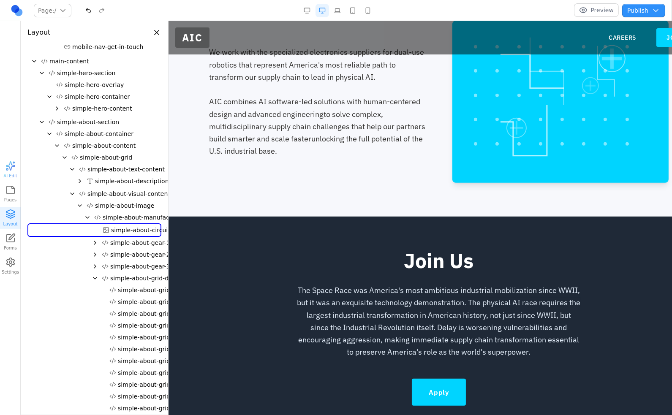
click at [140, 230] on span "simple-about-circuit-lines" at bounding box center [148, 230] width 75 height 8
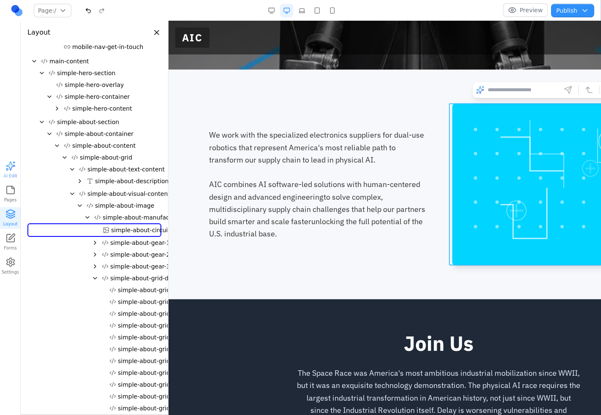
scroll to position [344, 0]
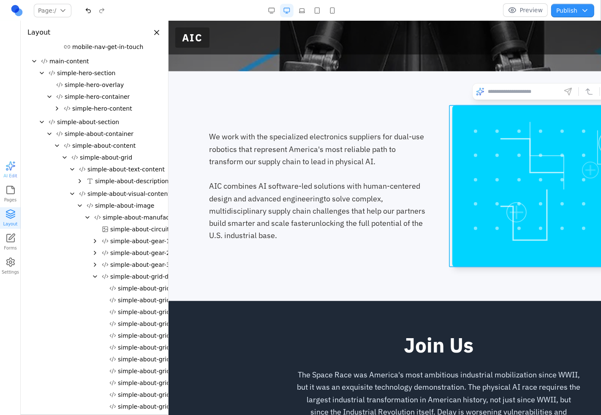
click at [488, 112] on div at bounding box center [560, 186] width 216 height 162
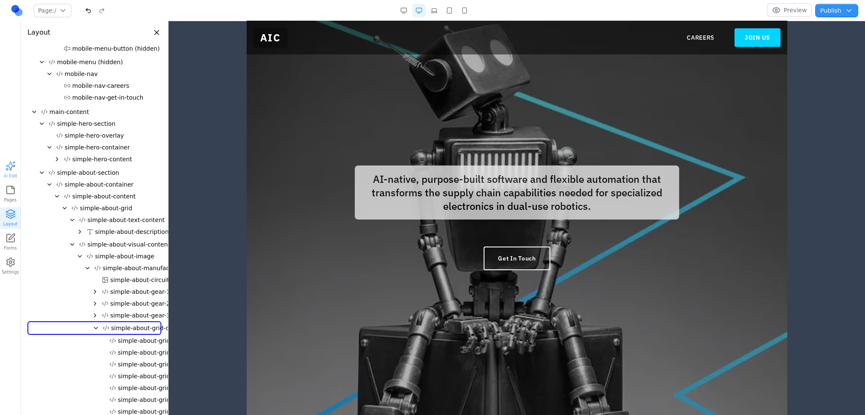
scroll to position [60, 0]
click at [8, 174] on span "AI Edit" at bounding box center [10, 176] width 14 height 6
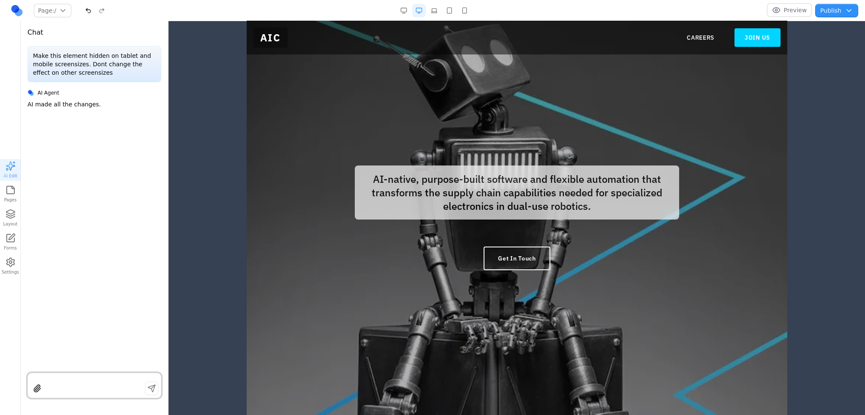
scroll to position [0, 0]
click at [98, 62] on p "Make this element hidden on tablet and mobile screensizes. Dont change the effe…" at bounding box center [94, 64] width 123 height 25
copy p "Make this element hidden on tablet and mobile screensizes. Dont change the effe…"
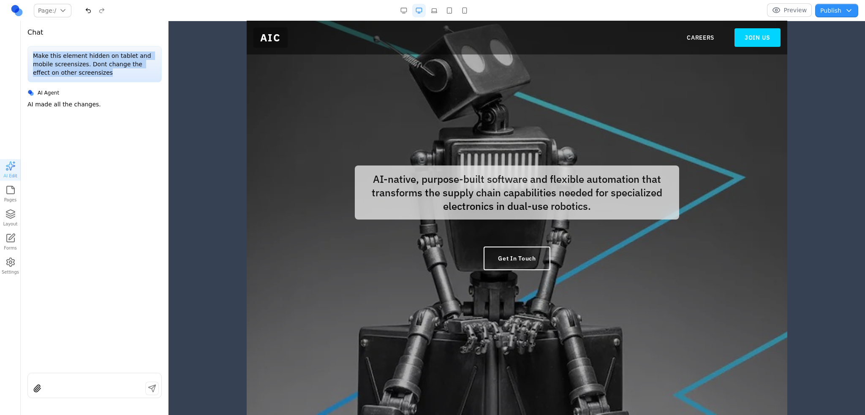
click at [447, 10] on button "button" at bounding box center [450, 11] width 14 height 14
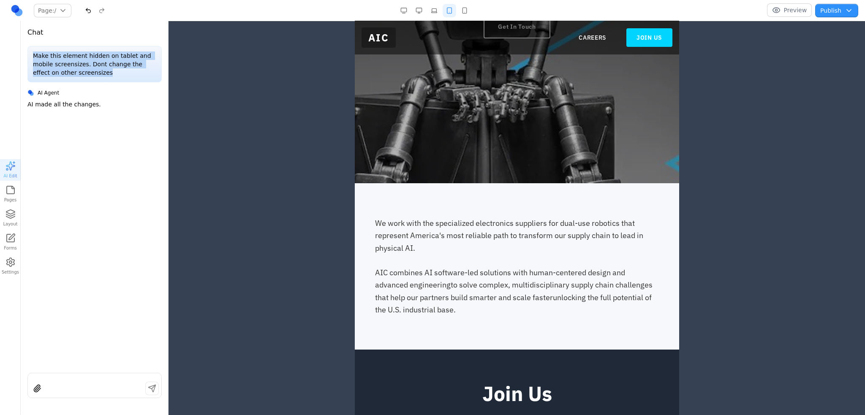
scroll to position [254, 0]
